Goal: Find contact information: Find contact information

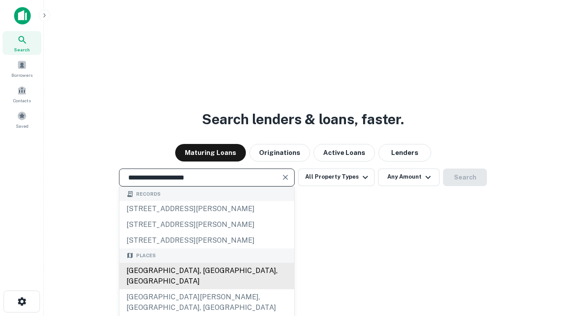
click at [206, 289] on div "Santa Monica, CA, USA" at bounding box center [206, 276] width 175 height 26
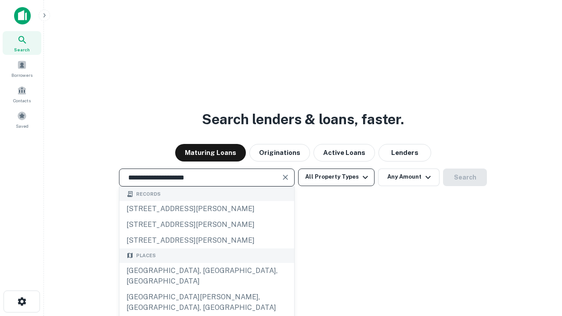
click at [336, 177] on button "All Property Types" at bounding box center [336, 178] width 76 height 18
type input "**********"
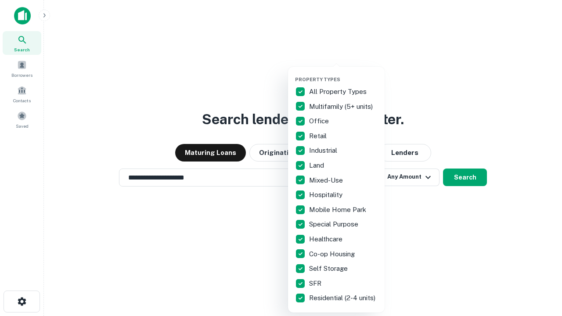
click at [343, 74] on button "button" at bounding box center [343, 74] width 97 height 0
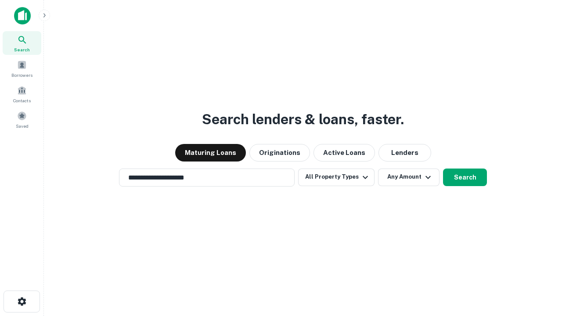
scroll to position [14, 0]
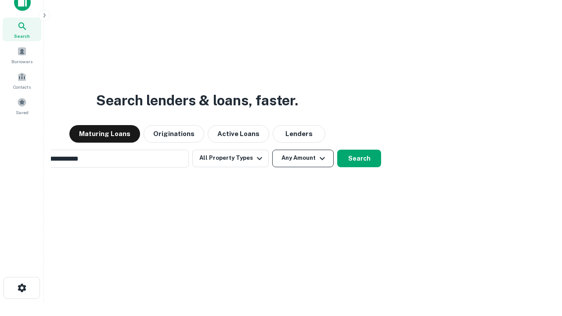
click at [272, 150] on button "Any Amount" at bounding box center [302, 159] width 61 height 18
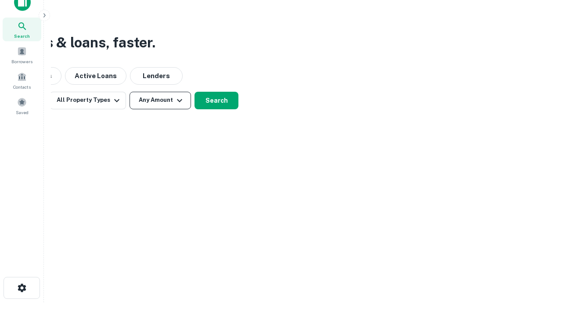
scroll to position [14, 0]
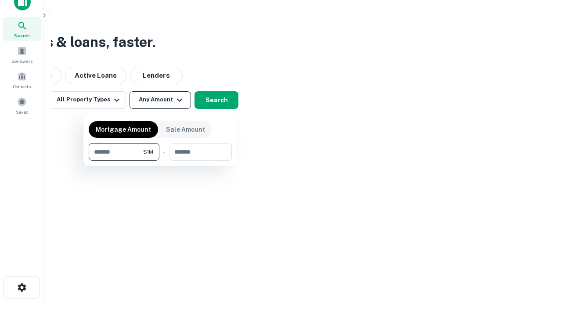
type input "*******"
click at [160, 161] on button "button" at bounding box center [160, 161] width 143 height 0
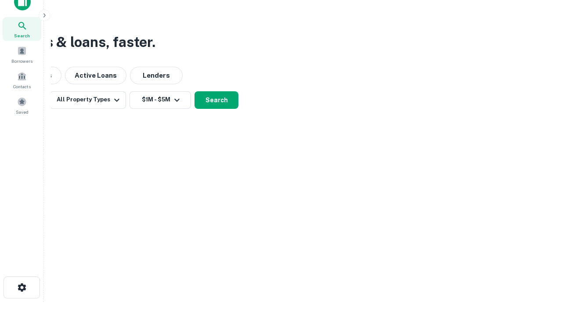
scroll to position [14, 0]
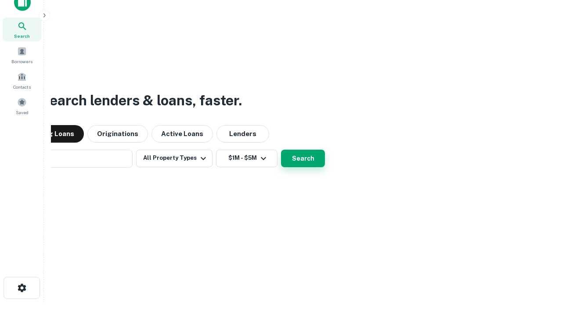
click at [281, 150] on button "Search" at bounding box center [303, 159] width 44 height 18
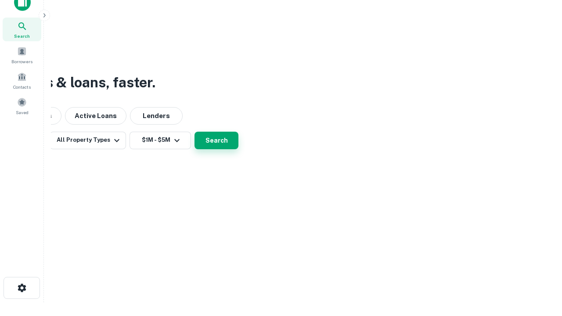
scroll to position [14, 0]
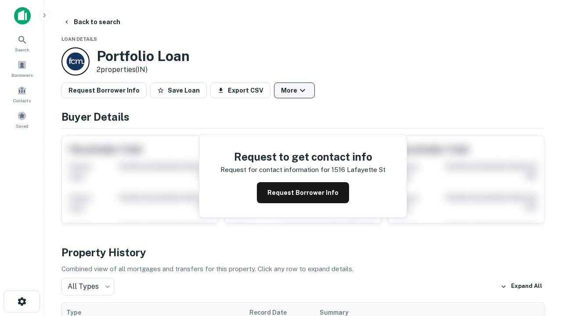
click at [294, 90] on button "More" at bounding box center [294, 91] width 41 height 16
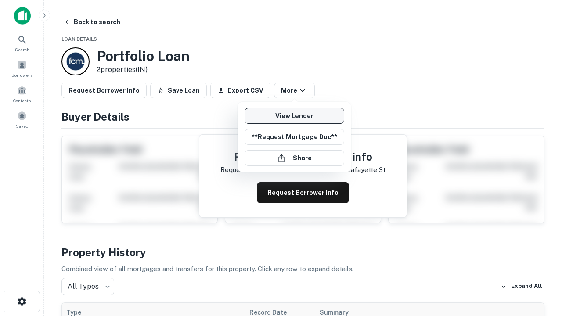
click at [294, 116] on link "View Lender" at bounding box center [294, 116] width 100 height 16
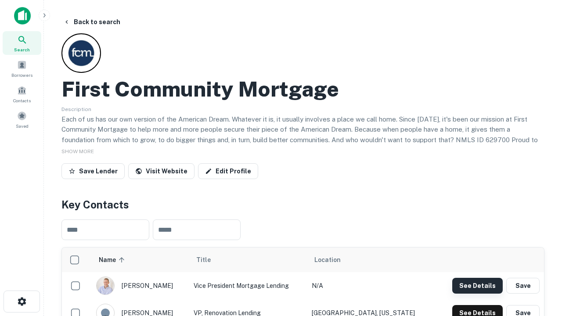
click at [477, 285] on button "See Details" at bounding box center [477, 286] width 50 height 16
click at [22, 301] on icon "button" at bounding box center [22, 301] width 11 height 11
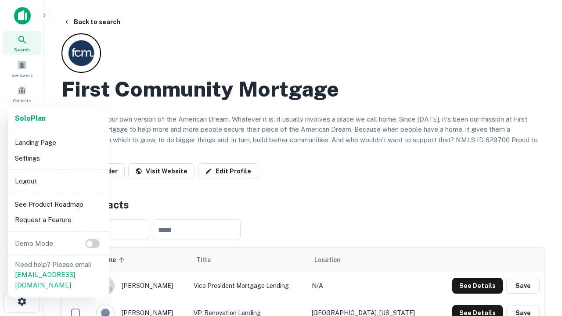
click at [58, 181] on li "Logout" at bounding box center [58, 181] width 94 height 16
